Goal: Transaction & Acquisition: Subscribe to service/newsletter

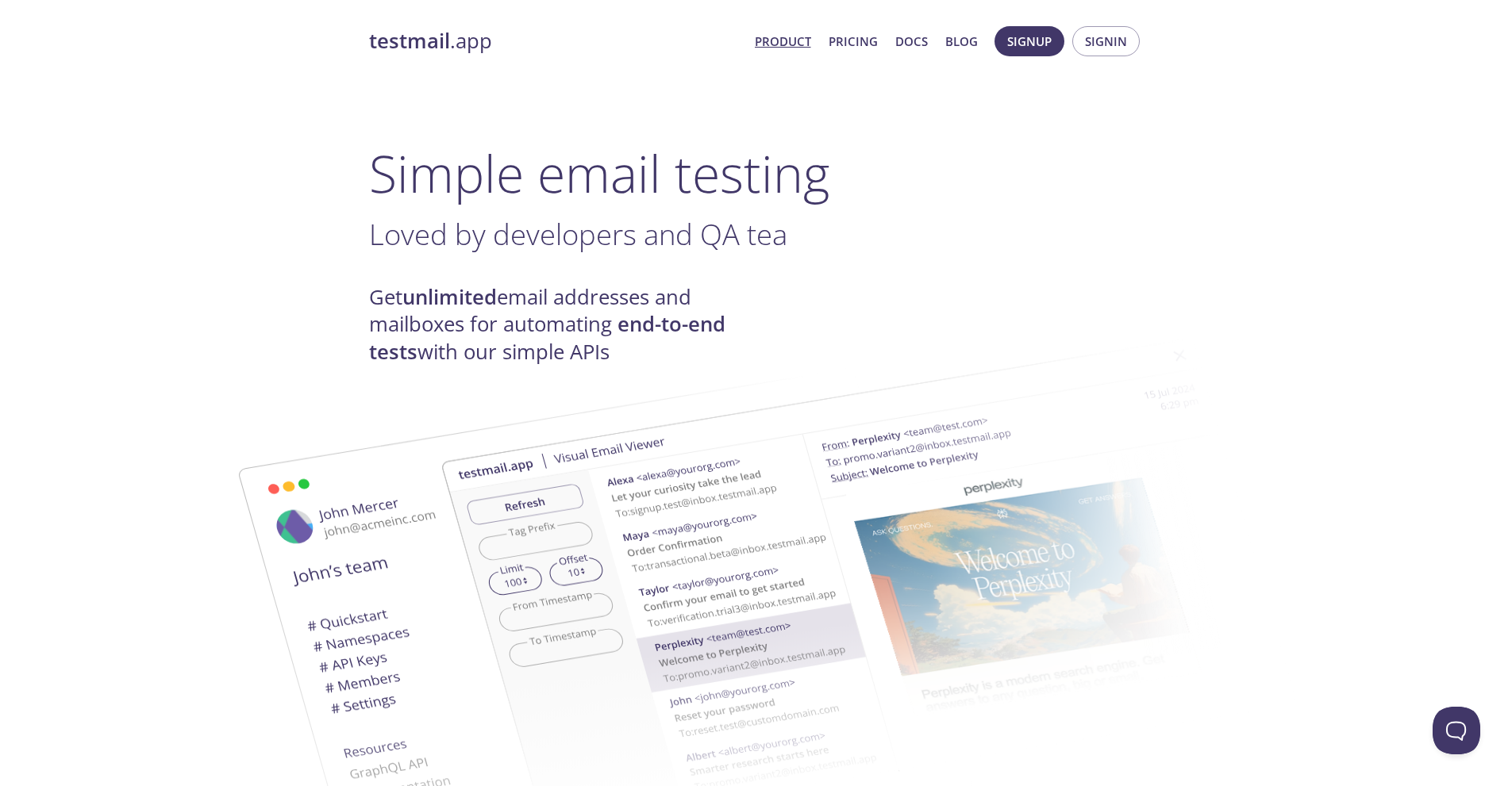
click at [488, 234] on span "Loved by developers and QA tea" at bounding box center [578, 234] width 418 height 40
click at [488, 234] on span "Loved by developers and QA teams" at bounding box center [597, 234] width 457 height 40
click at [1034, 47] on span "Signup" at bounding box center [1029, 41] width 44 height 20
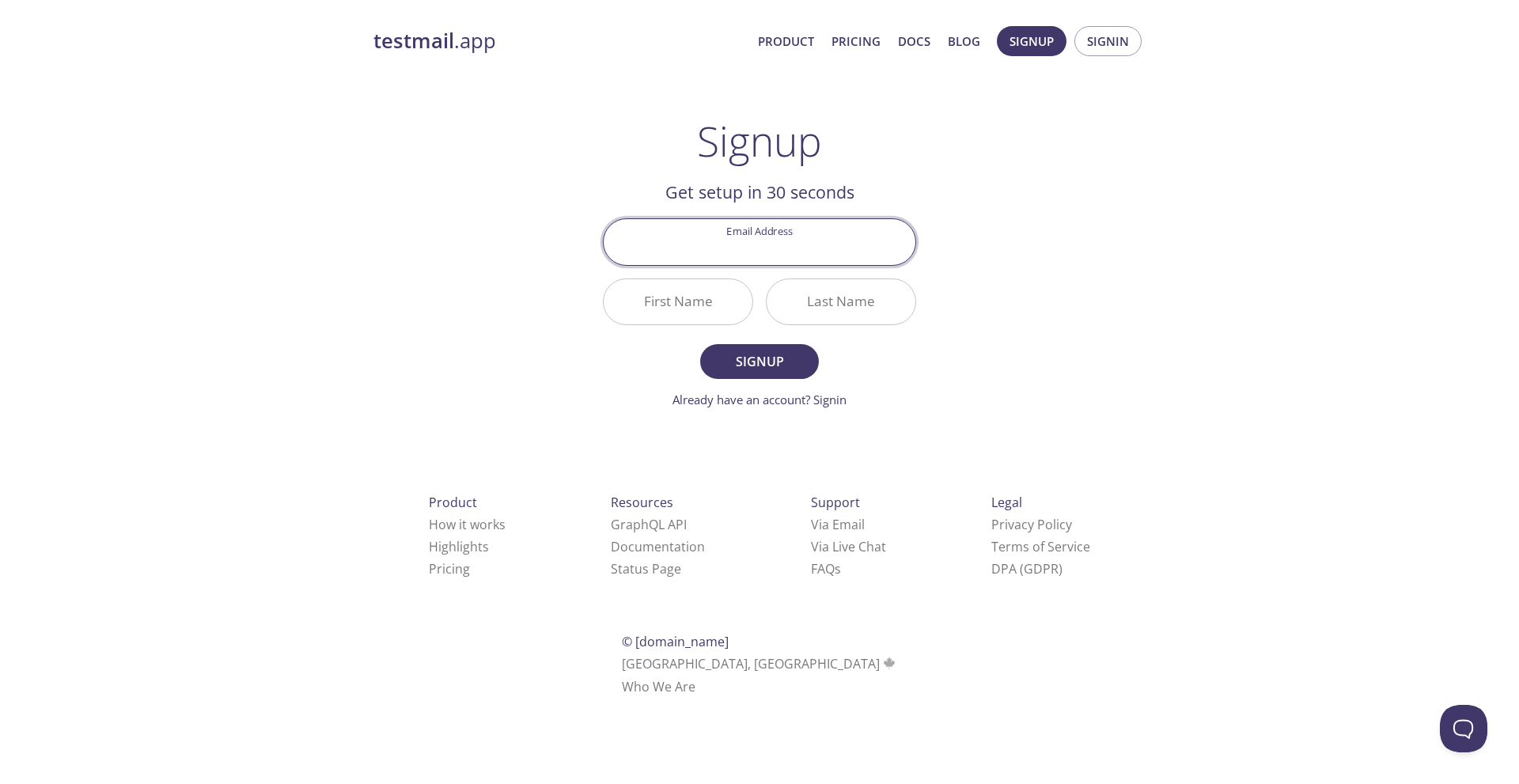
click at [777, 245] on input "Email Address" at bounding box center [760, 241] width 312 height 45
type input "[EMAIL_ADDRESS][DOMAIN_NAME]"
click at [682, 314] on input "First Name" at bounding box center [678, 302] width 149 height 45
type input "Vikas"
type input "t"
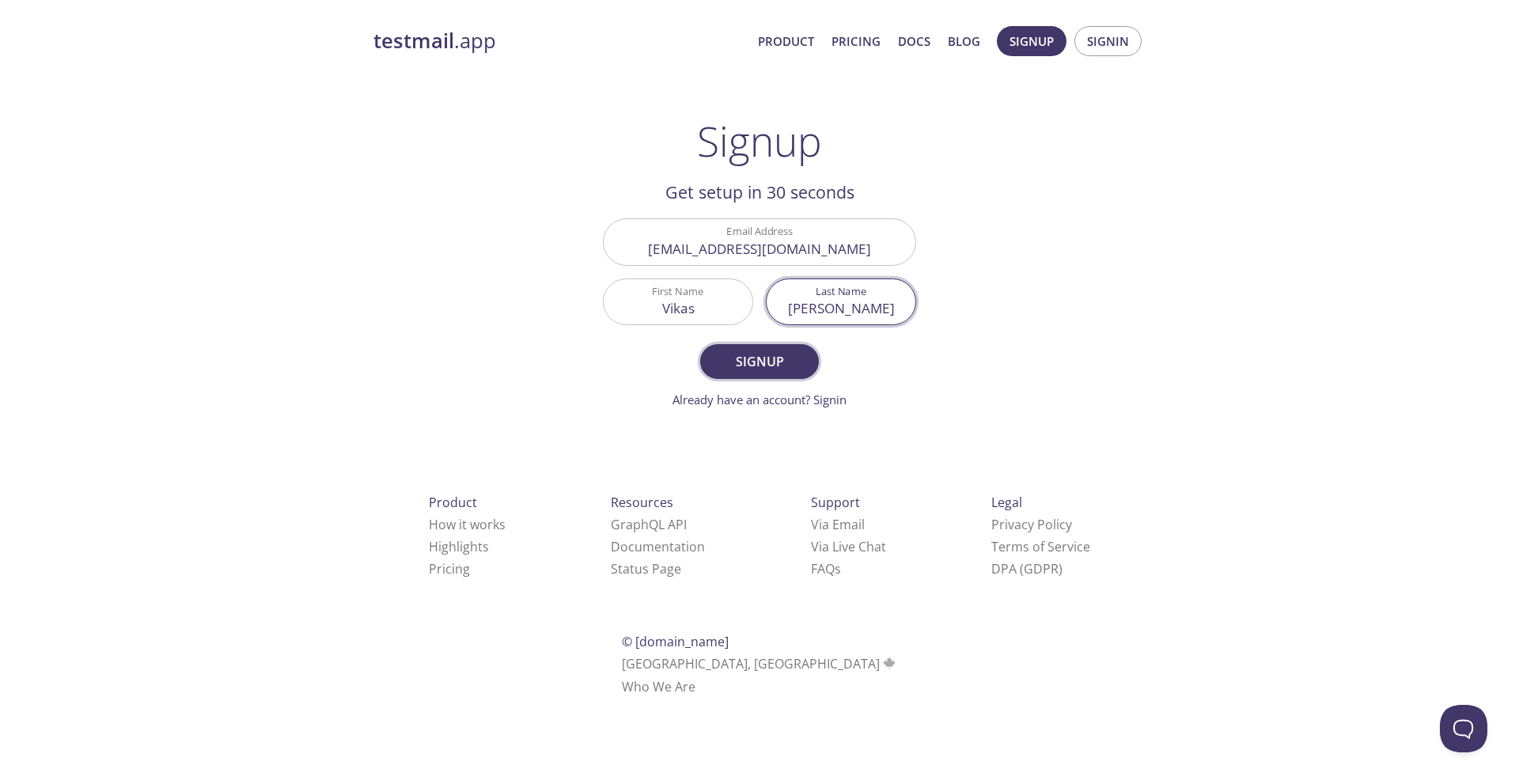
type input "[PERSON_NAME]"
click at [776, 366] on span "Signup" at bounding box center [760, 361] width 83 height 22
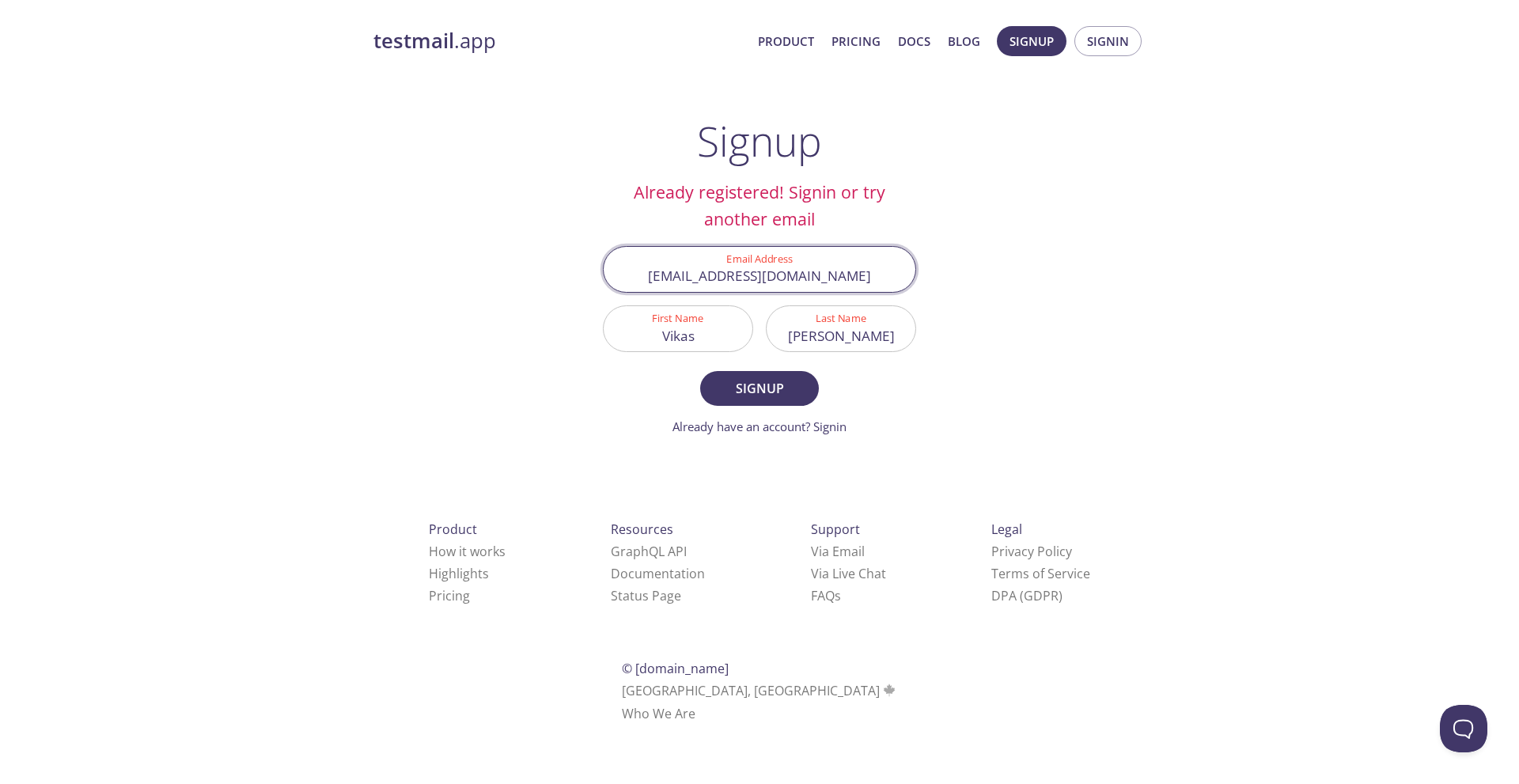
click at [733, 279] on input "[EMAIL_ADDRESS][DOMAIN_NAME]" at bounding box center [760, 269] width 312 height 45
drag, startPoint x: 834, startPoint y: 285, endPoint x: 694, endPoint y: 298, distance: 140.6
click at [694, 298] on div "Email Address [EMAIL_ADDRESS][DOMAIN_NAME] First Name [PERSON_NAME] Last Name […" at bounding box center [760, 299] width 326 height 119
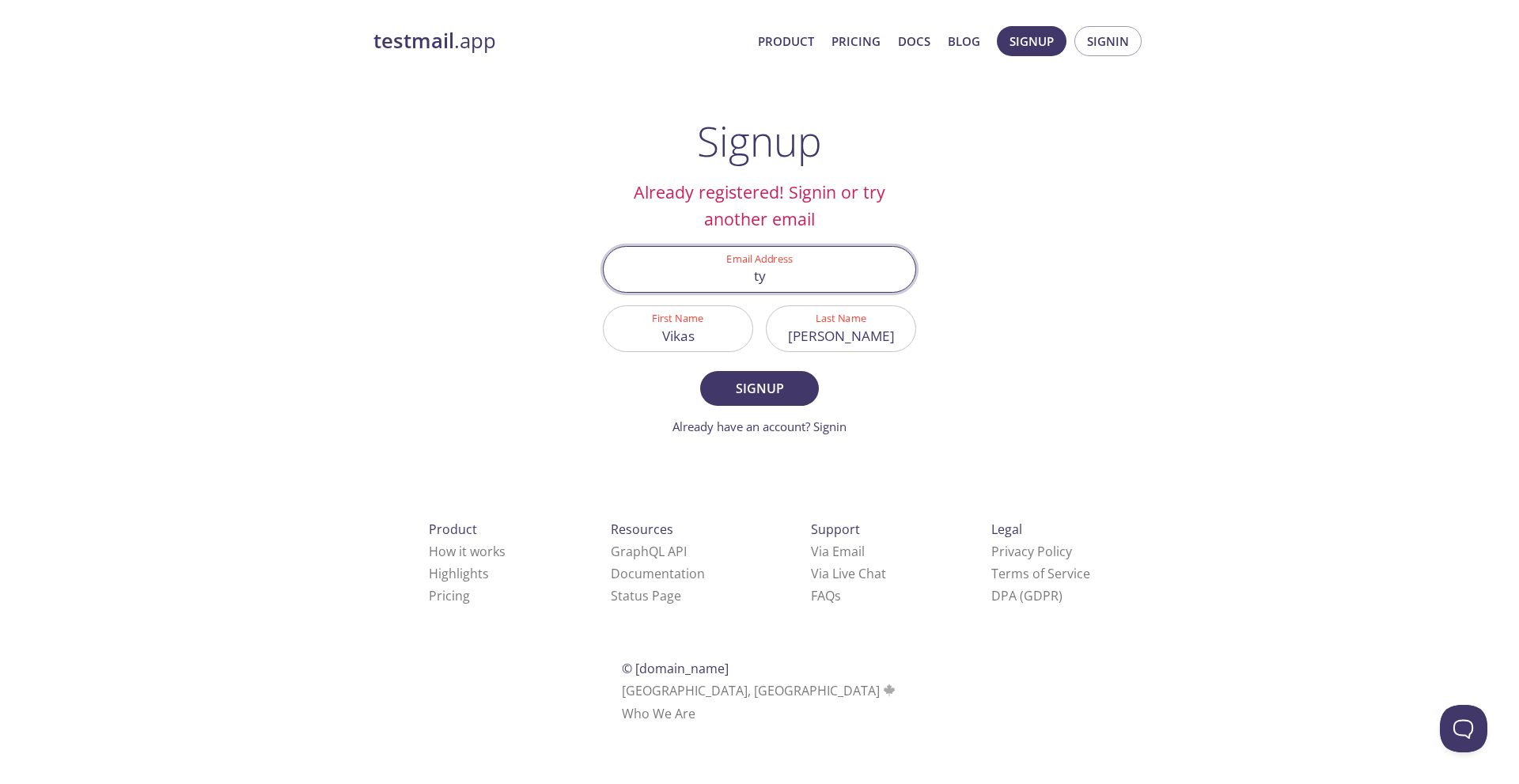
type input "t"
type input "[PERSON_NAME][EMAIL_ADDRESS][DOMAIN_NAME]"
click at [720, 331] on input "Vikas" at bounding box center [678, 328] width 149 height 45
click at [683, 334] on input "Vikas" at bounding box center [678, 328] width 149 height 45
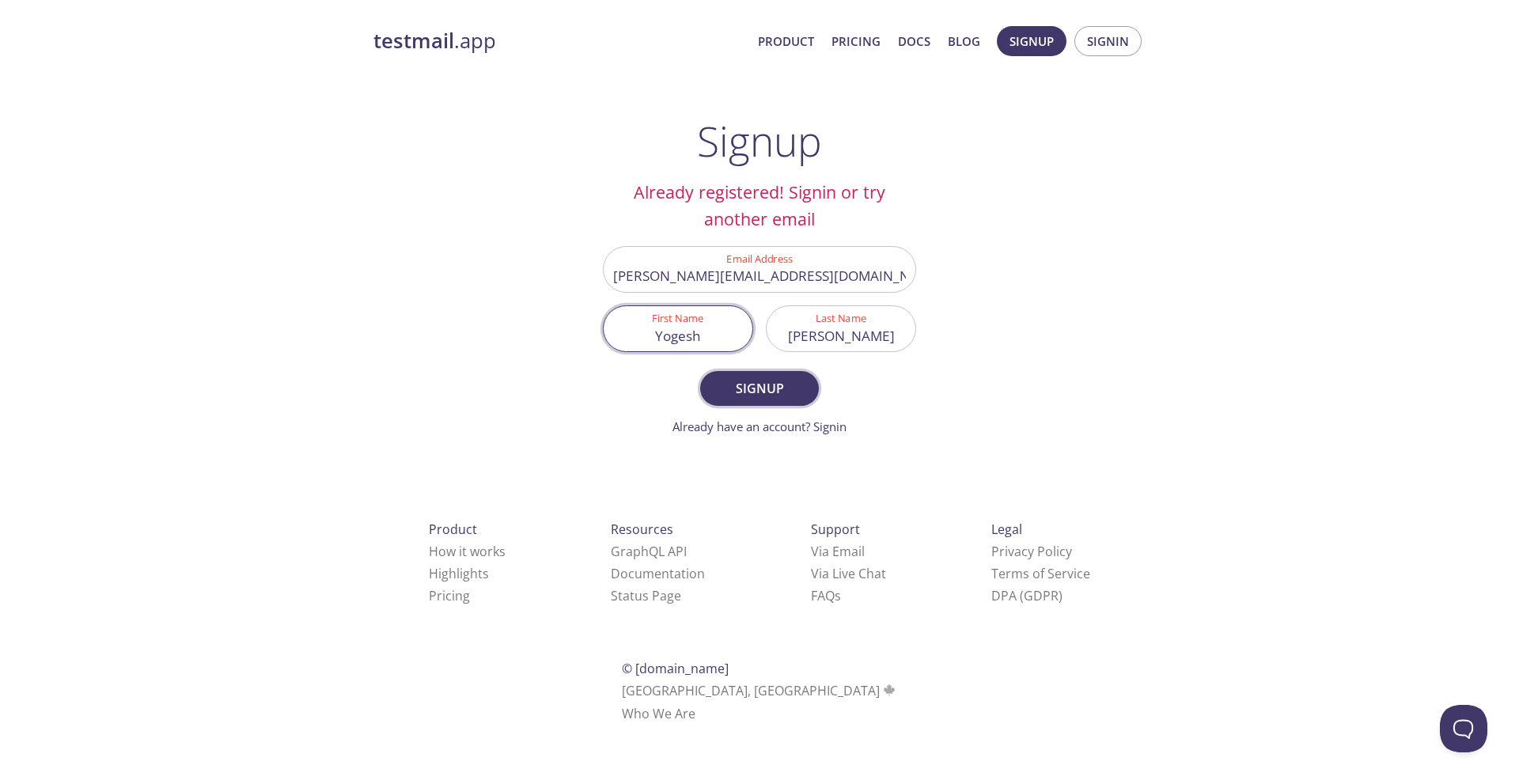
type input "Yogesh"
click at [768, 389] on span "Signup" at bounding box center [760, 389] width 83 height 22
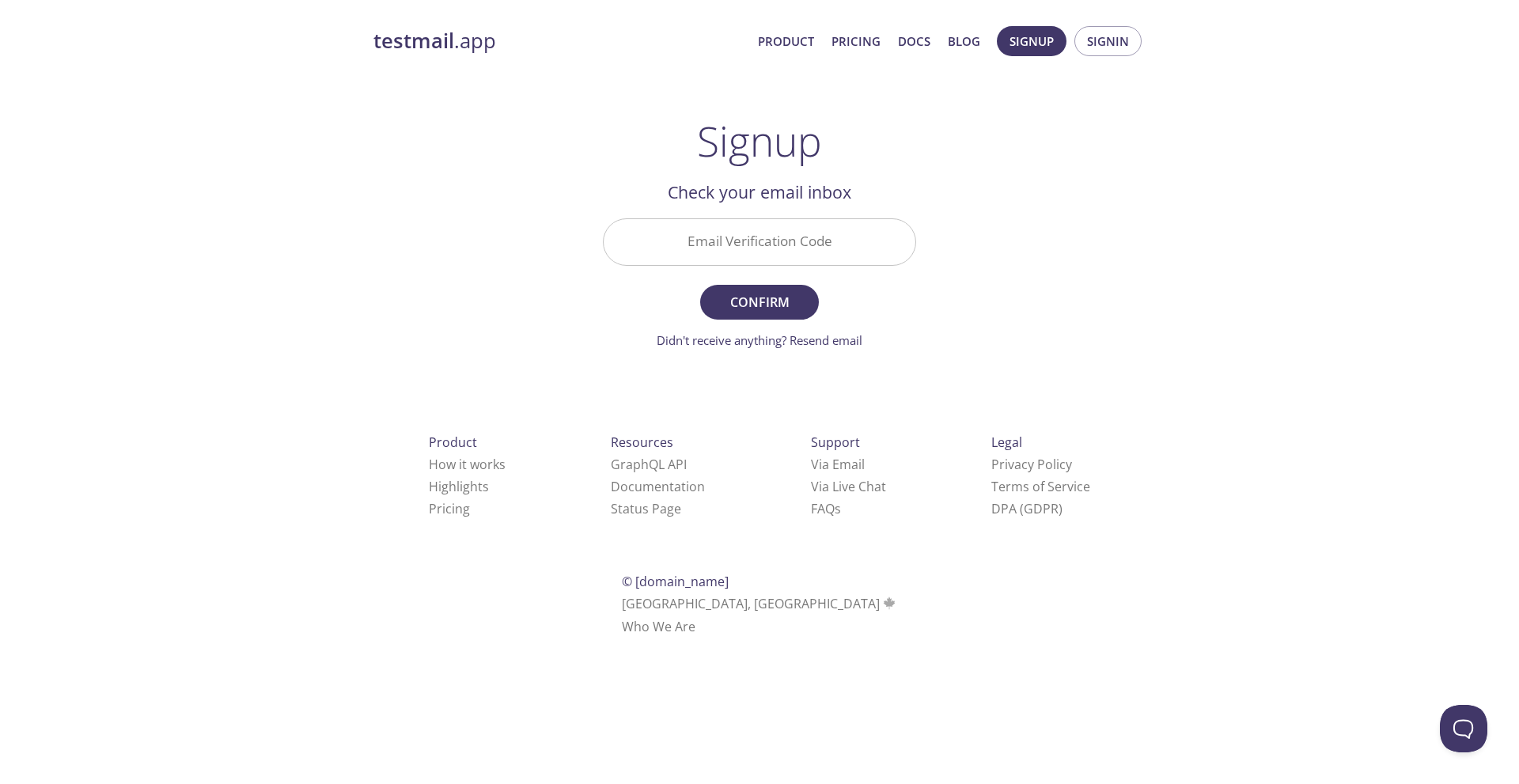
click at [781, 231] on input "Email Verification Code" at bounding box center [760, 241] width 312 height 45
paste input "5UKWV8T"
type input "5UKWV8T"
click at [760, 308] on span "Confirm" at bounding box center [760, 302] width 83 height 22
